Goal: Information Seeking & Learning: Learn about a topic

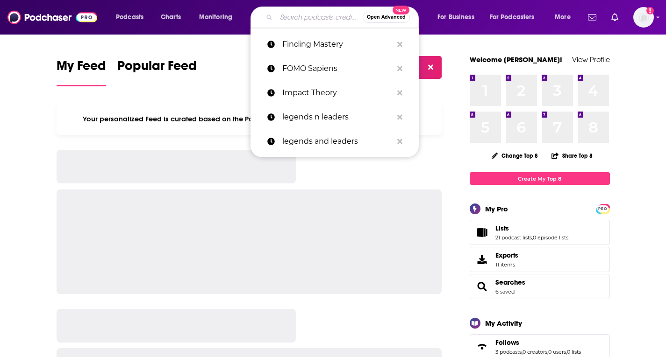
click at [309, 20] on input "Search podcasts, credits, & more..." at bounding box center [319, 17] width 86 height 15
paste input "Underdog Talk"
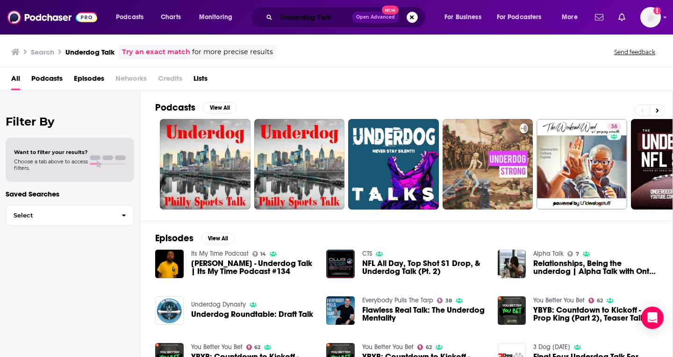
click at [314, 21] on input "Underdog Talk" at bounding box center [314, 17] width 76 height 15
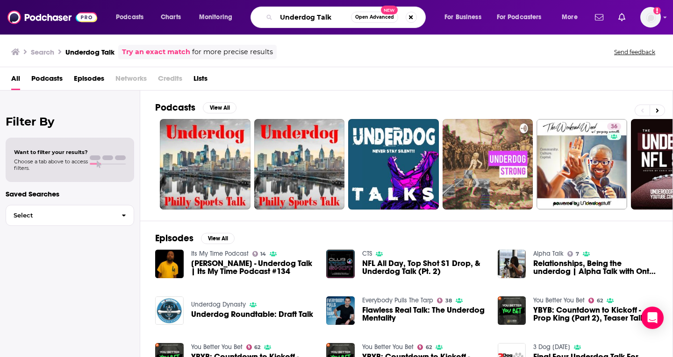
drag, startPoint x: 343, startPoint y: 19, endPoint x: 142, endPoint y: 2, distance: 202.1
click at [142, 2] on div "Podcasts Charts Monitoring Underdog Talk Open Advanced New For Business For Pod…" at bounding box center [336, 17] width 673 height 35
paste input ""The Underdog Talk""
type input ""The Underdog Talk""
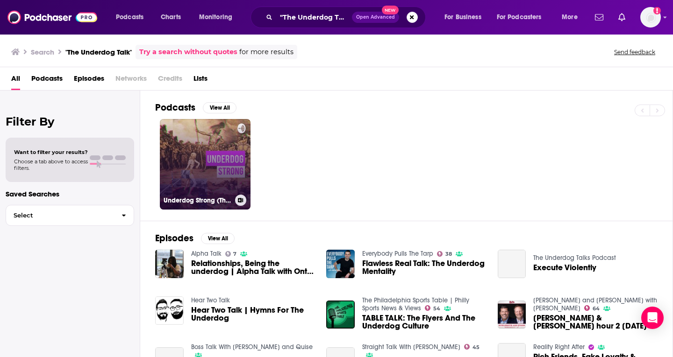
click at [199, 174] on link "Underdog Strong (The topics they tell you not to talk about)" at bounding box center [205, 164] width 91 height 91
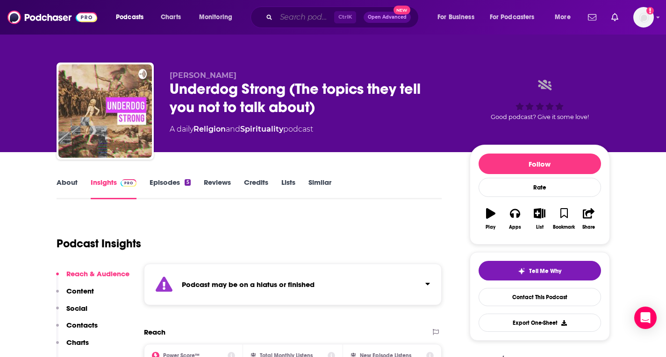
click at [294, 13] on input "Search podcasts, credits, & more..." at bounding box center [305, 17] width 58 height 15
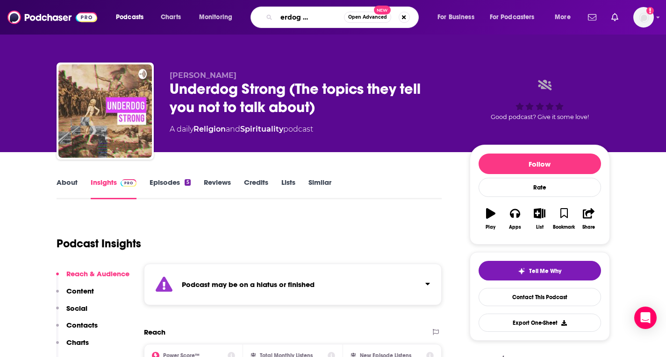
scroll to position [0, 32]
type input "The Underdog Talk Podcast"
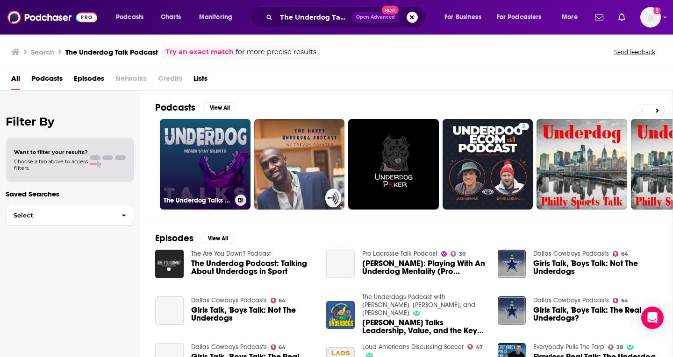
click at [187, 141] on link "The Underdog Talks Podcast" at bounding box center [205, 164] width 91 height 91
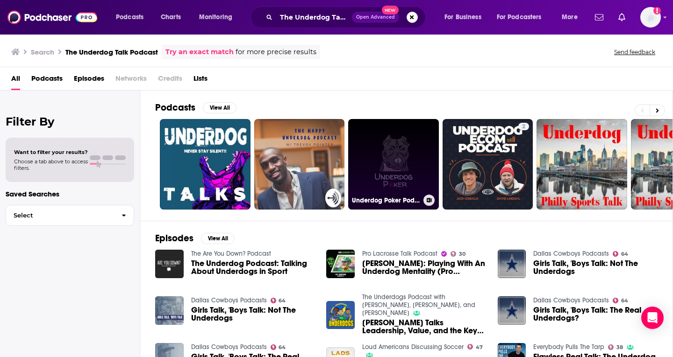
click at [400, 150] on link "Underdog Poker Podcast" at bounding box center [393, 164] width 91 height 91
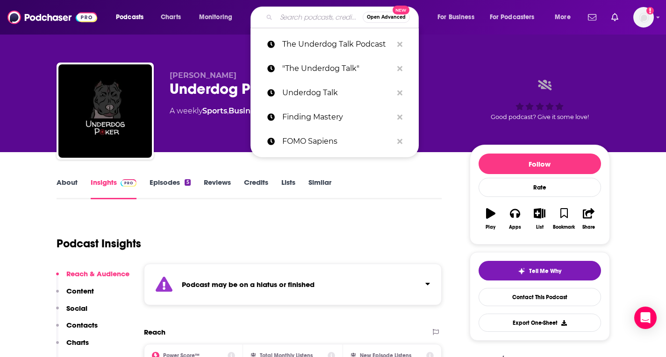
click at [306, 18] on input "Search podcasts, credits, & more..." at bounding box center [319, 17] width 86 height 15
paste input "The Underdog Talk"
type input "The Underdog Talk"
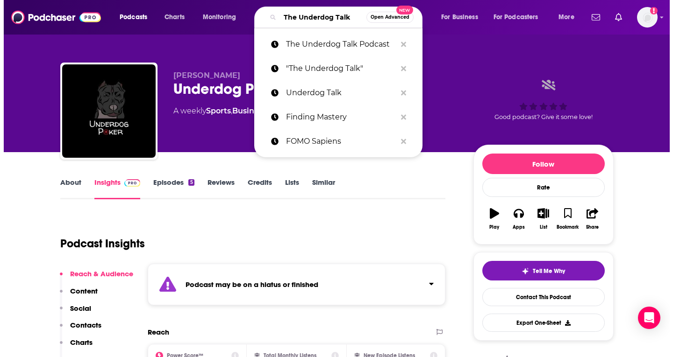
scroll to position [0, 6]
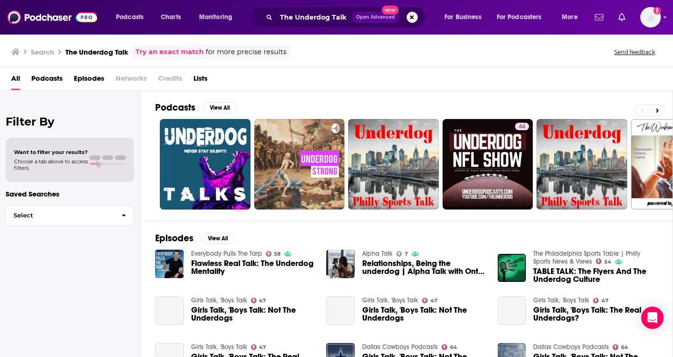
scroll to position [140, 0]
